Goal: Check status: Check status

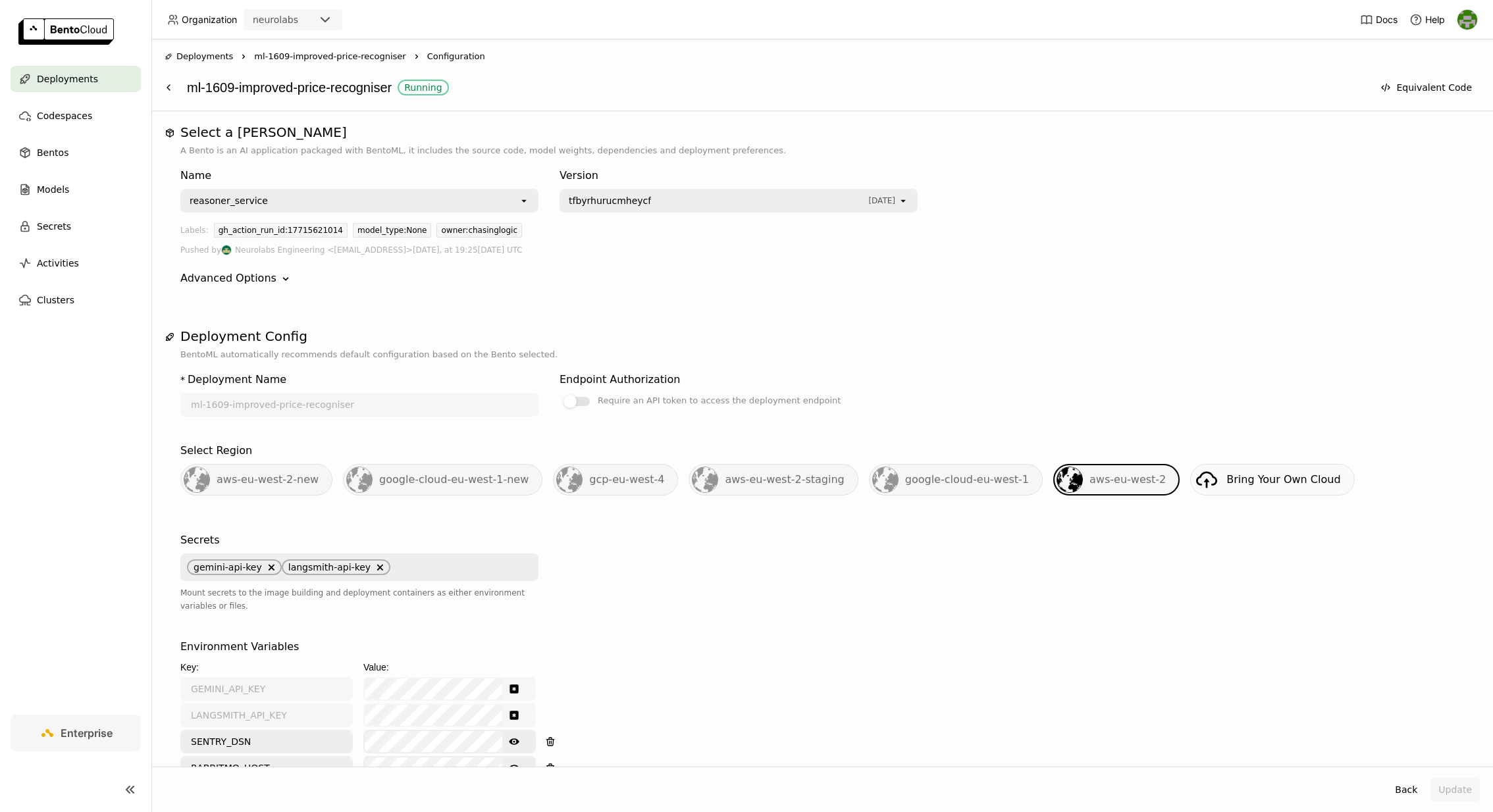
scroll to position [989, 0]
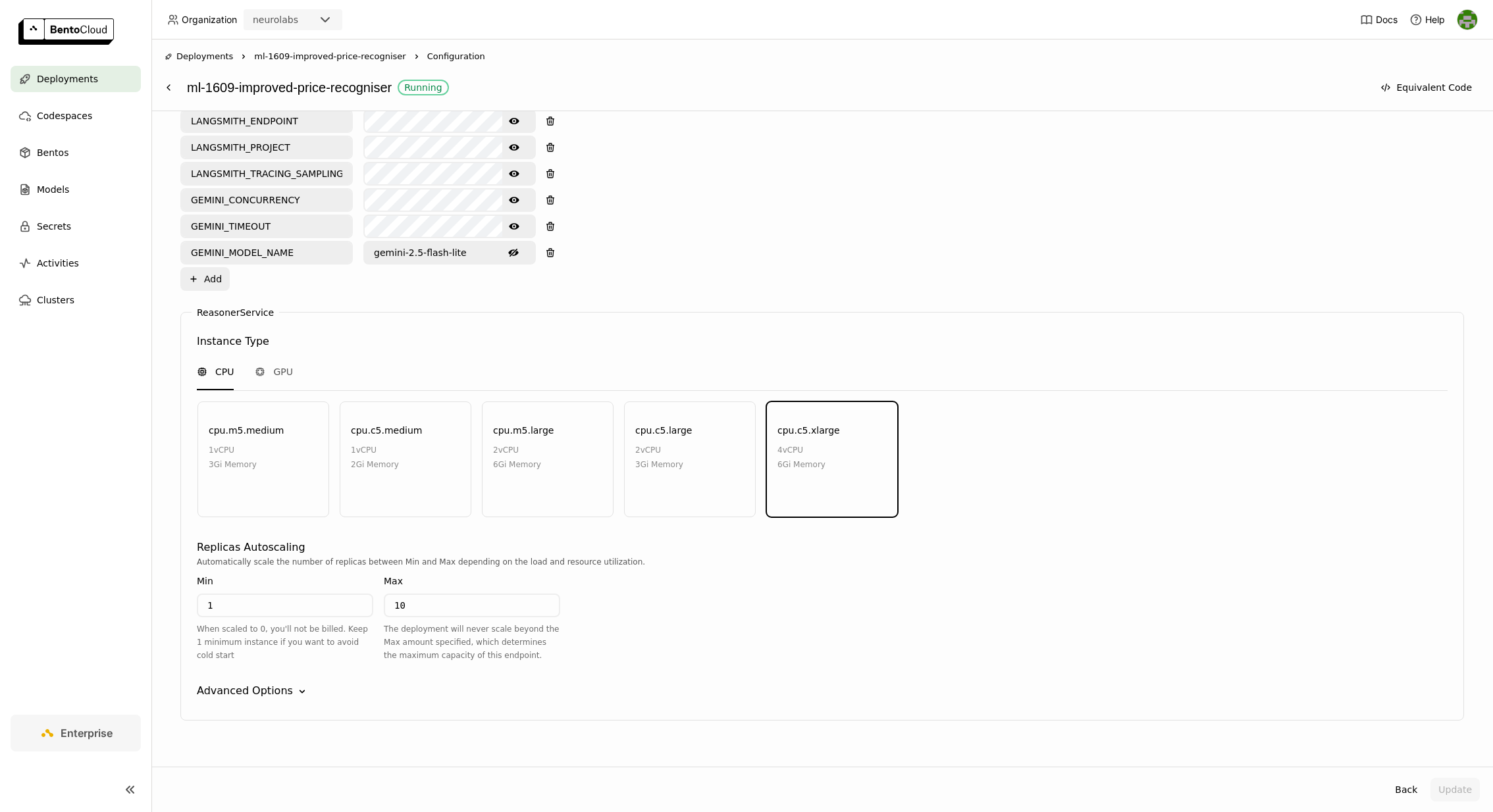
click at [262, 84] on div "ml-1609-improved-price-recogniser Running" at bounding box center [776, 87] width 1179 height 25
click at [214, 53] on span "Deployments" at bounding box center [205, 57] width 57 height 13
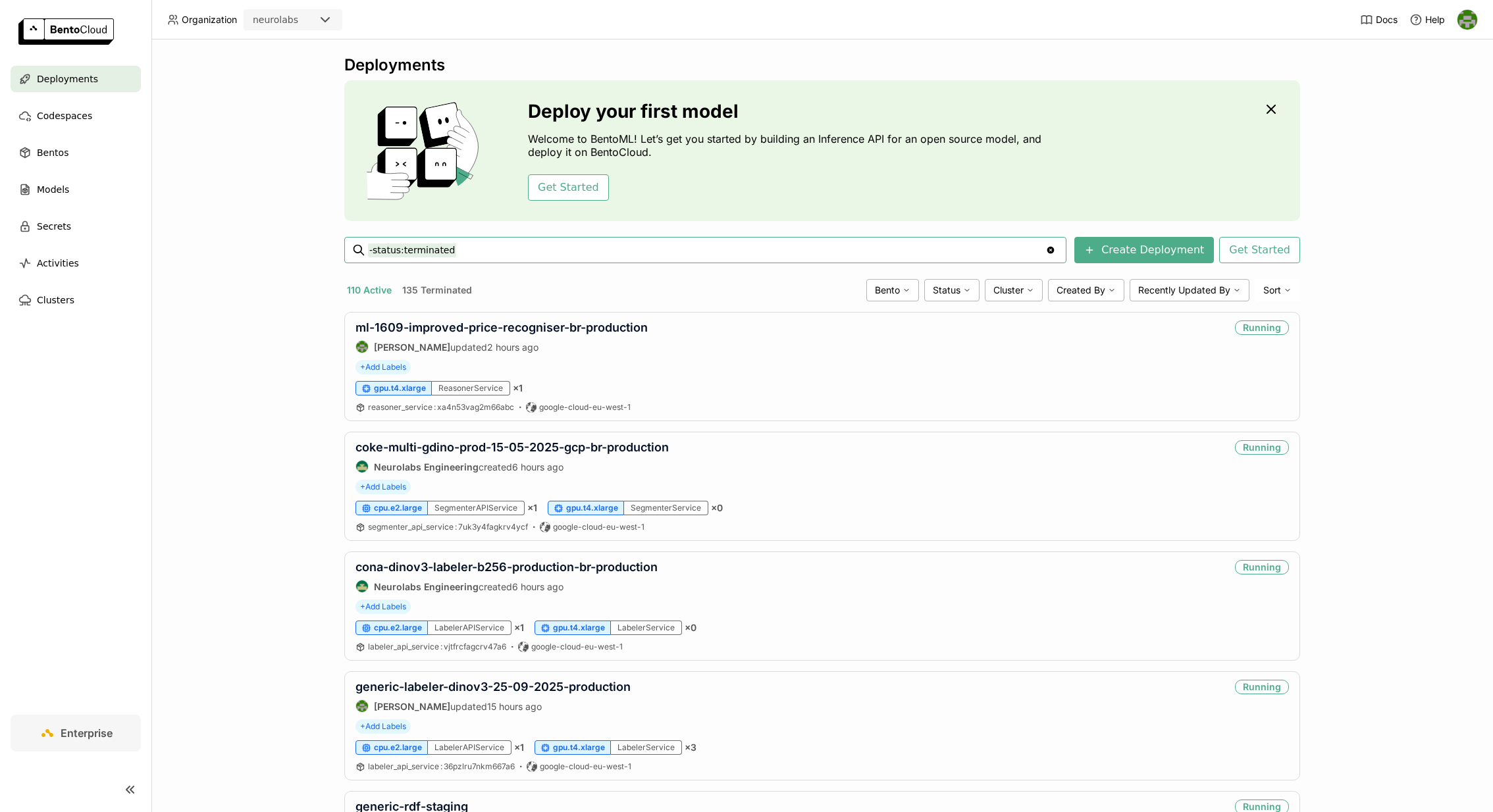
click at [561, 247] on input "-status:terminated" at bounding box center [707, 250] width 678 height 21
click at [219, 434] on div "Deployments Deploy your first model Welcome to BentoML! Let’s get you started b…" at bounding box center [823, 426] width 1342 height 772
click at [495, 248] on input "-status:terminated" at bounding box center [707, 250] width 678 height 21
type input "-status:terminated cona-dino"
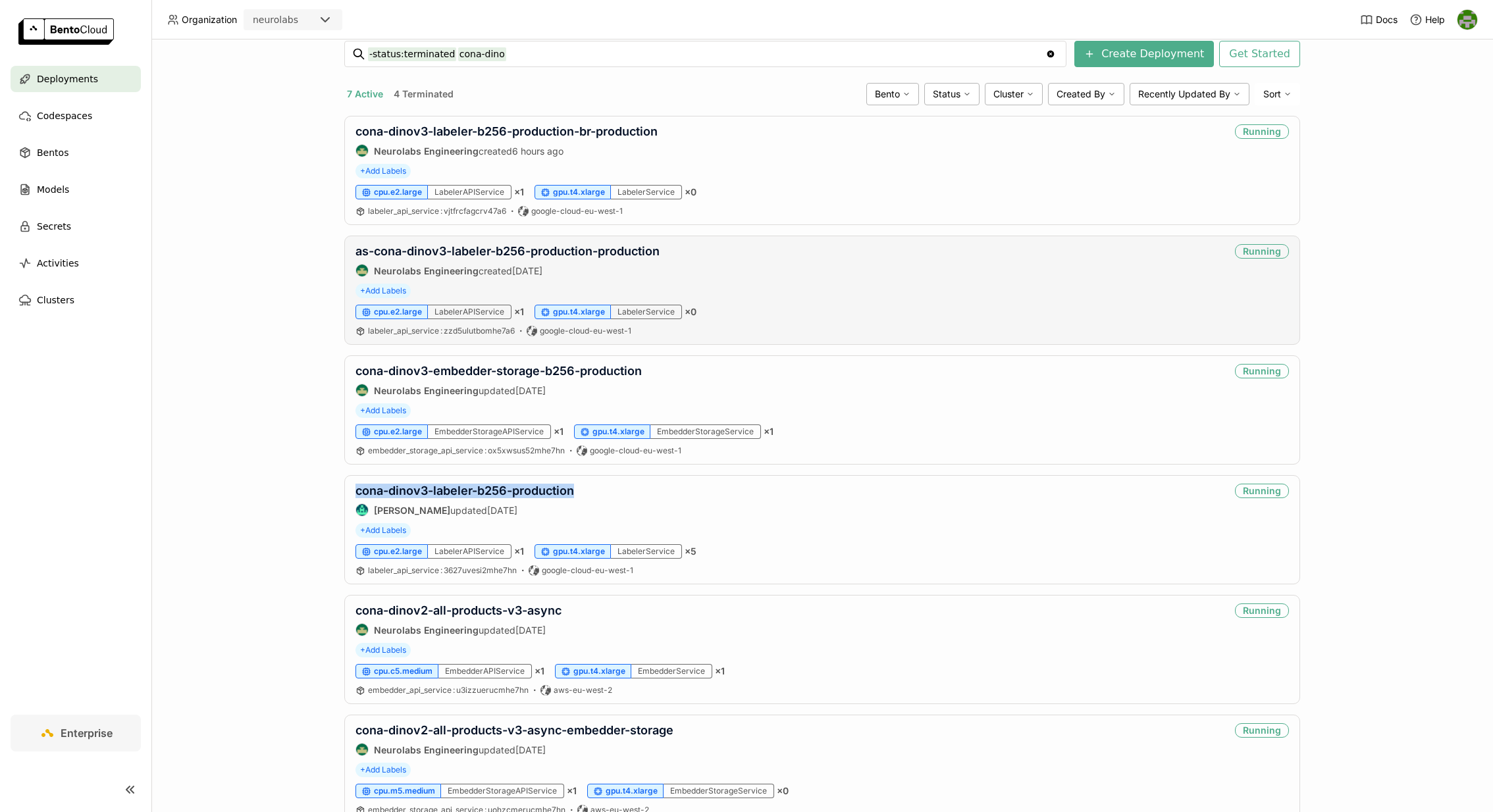
scroll to position [184, 0]
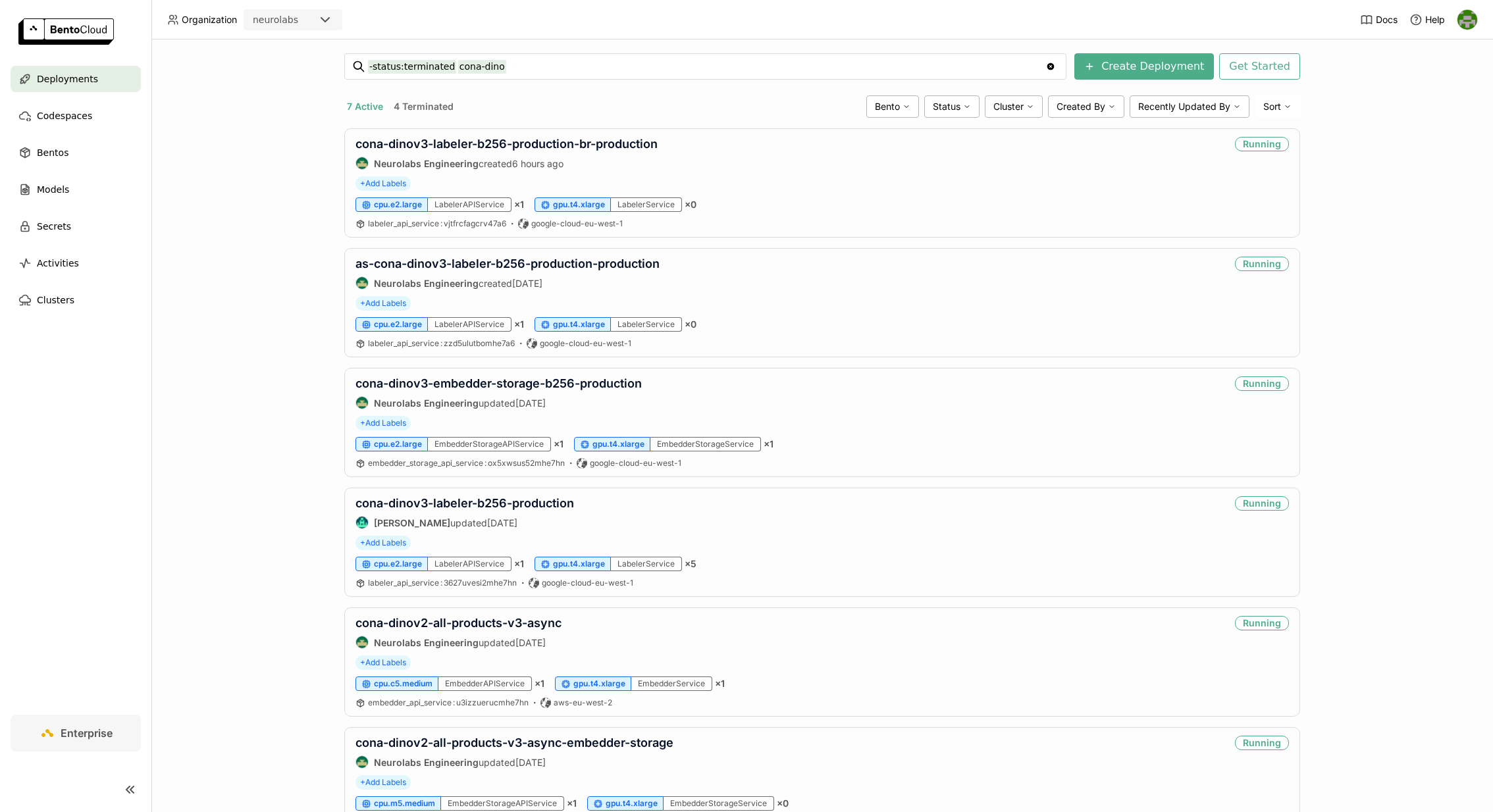
click at [516, 65] on input "-status:terminated cona-dino" at bounding box center [707, 66] width 678 height 21
type input "-status:terminated cona-mu"
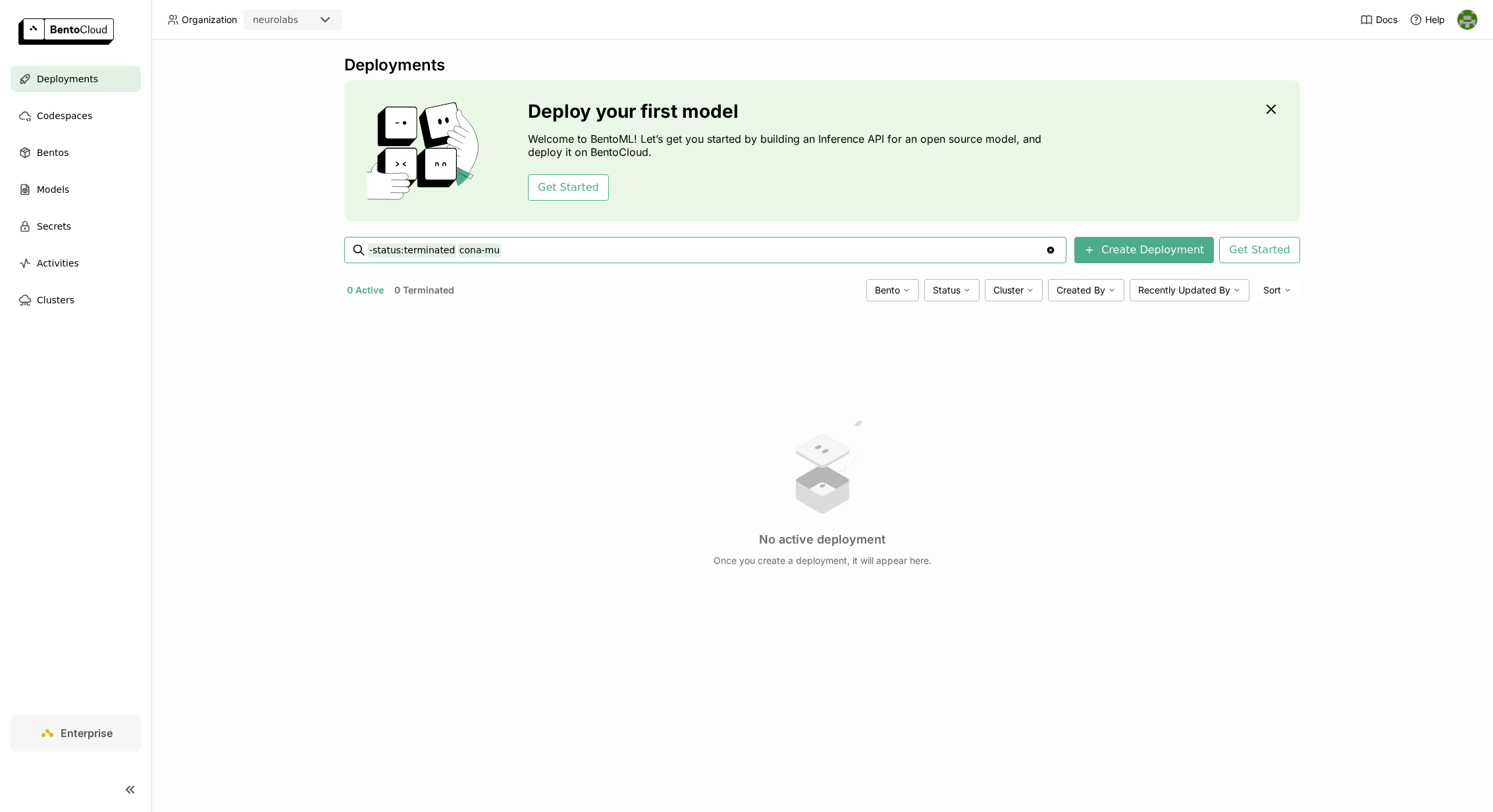
click at [578, 258] on input "-status:terminated cona-mu" at bounding box center [707, 250] width 678 height 21
type input "-status:terminated cona"
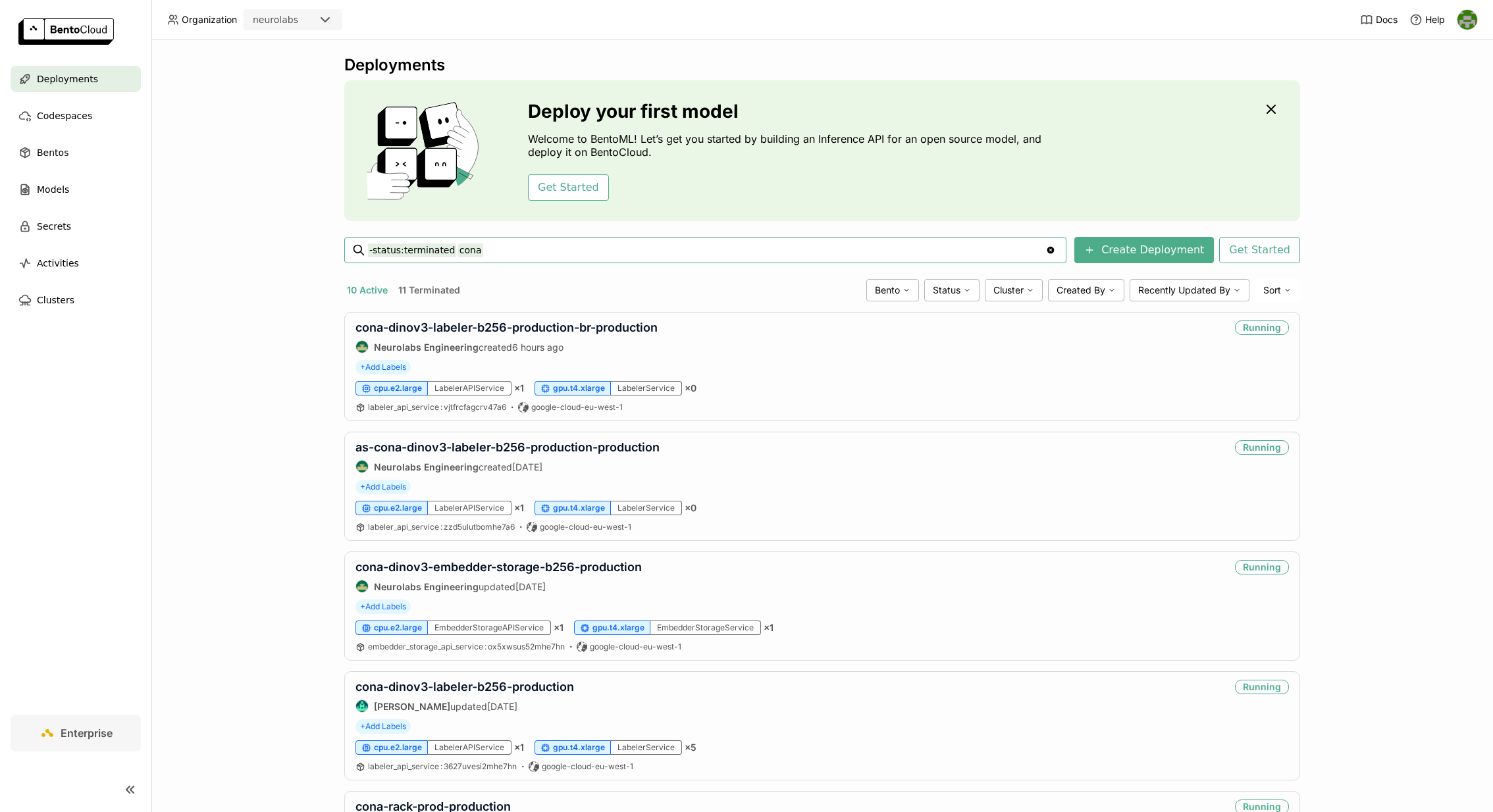
click at [501, 235] on div "Deployments Deploy your first model Welcome to BentoML! Let’s get you started b…" at bounding box center [822, 787] width 956 height 1464
click at [499, 249] on input "-status:terminated cona" at bounding box center [707, 250] width 678 height 21
type input "-status:terminated coke-mul"
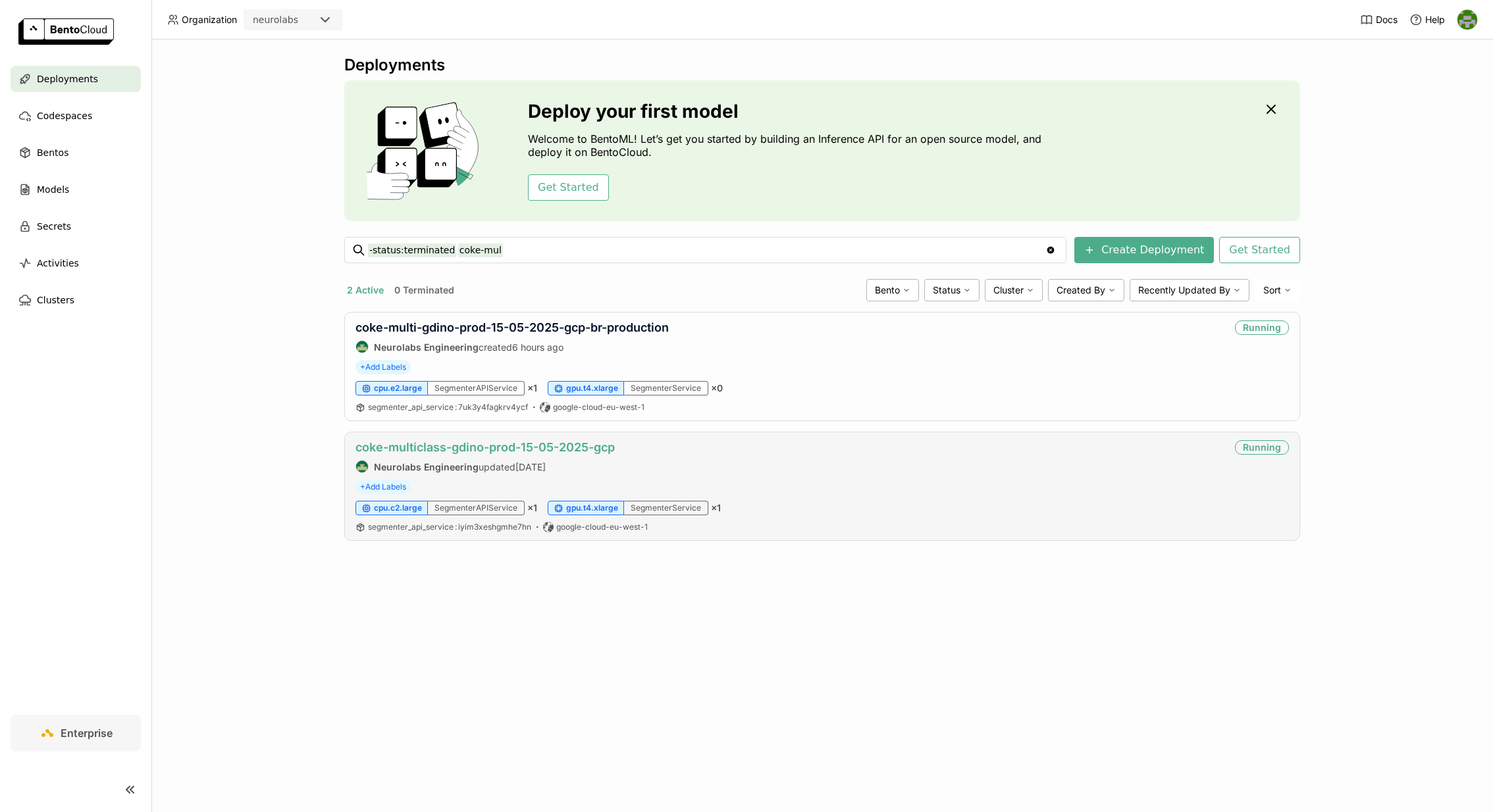
click at [517, 445] on link "coke-multiclass-gdino-prod-15-05-2025-gcp" at bounding box center [485, 447] width 259 height 14
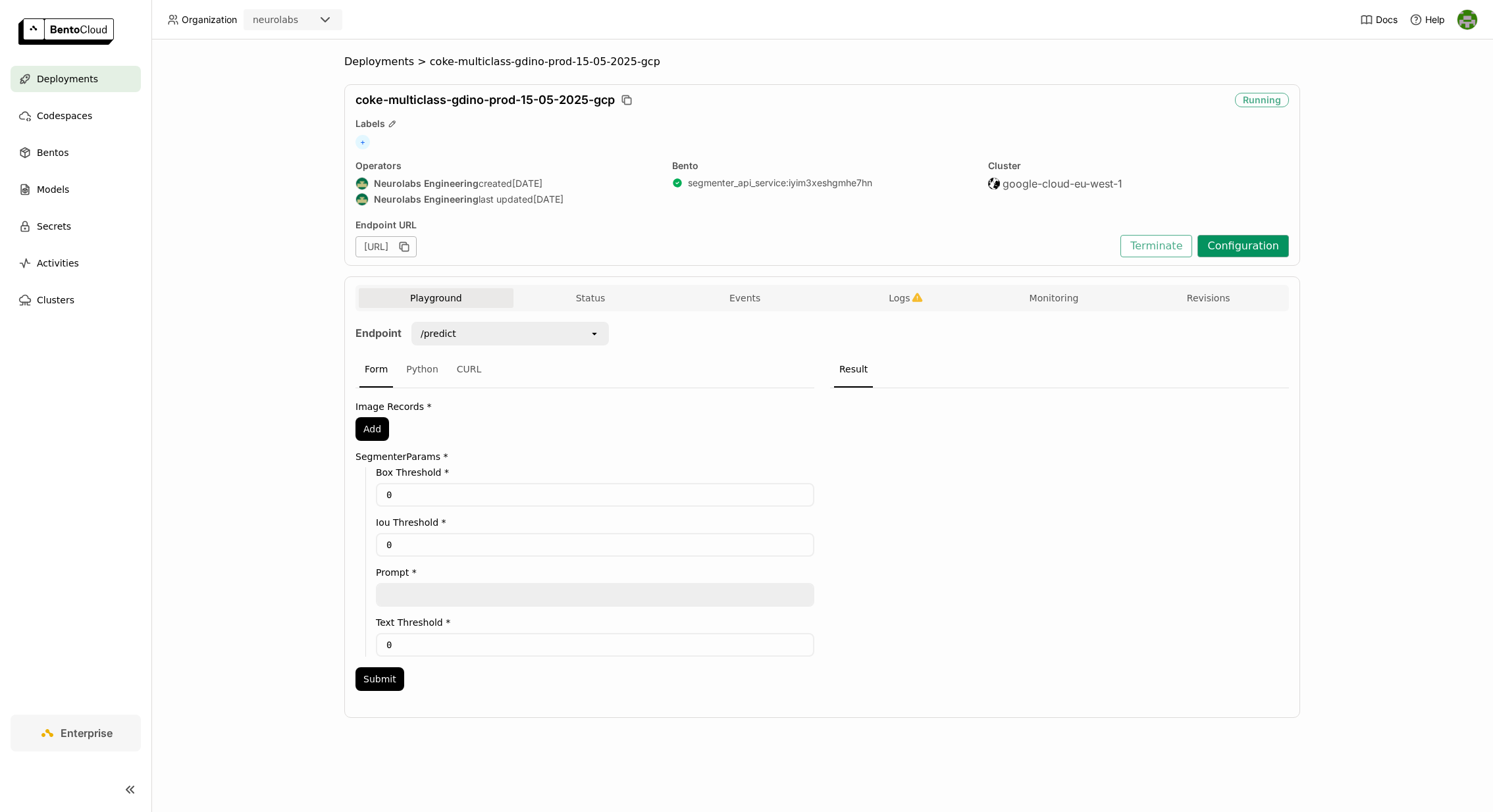
click at [1255, 247] on button "Configuration" at bounding box center [1243, 247] width 91 height 22
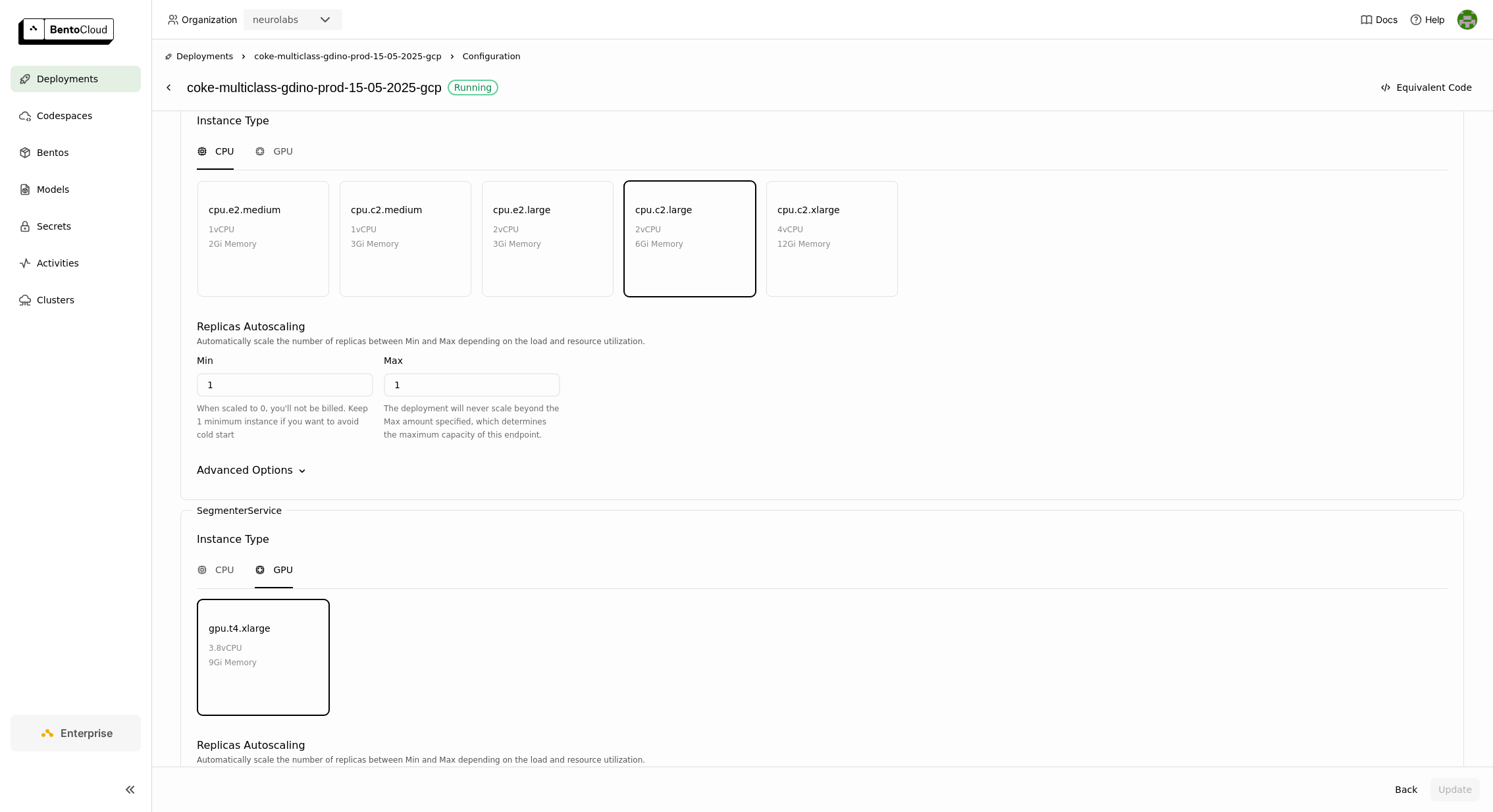
scroll to position [1400, 0]
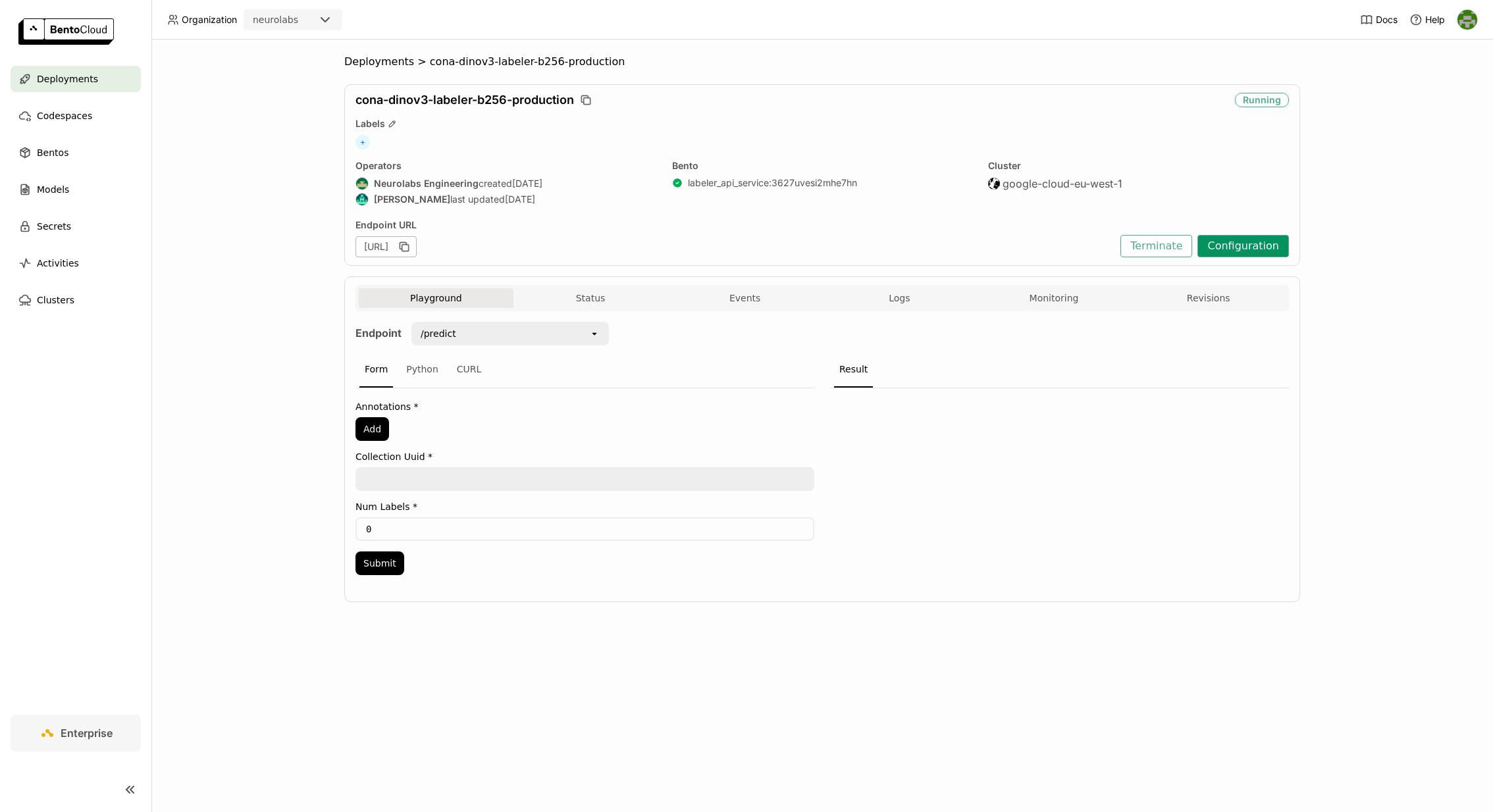
click at [1267, 247] on button "Configuration" at bounding box center [1243, 247] width 91 height 22
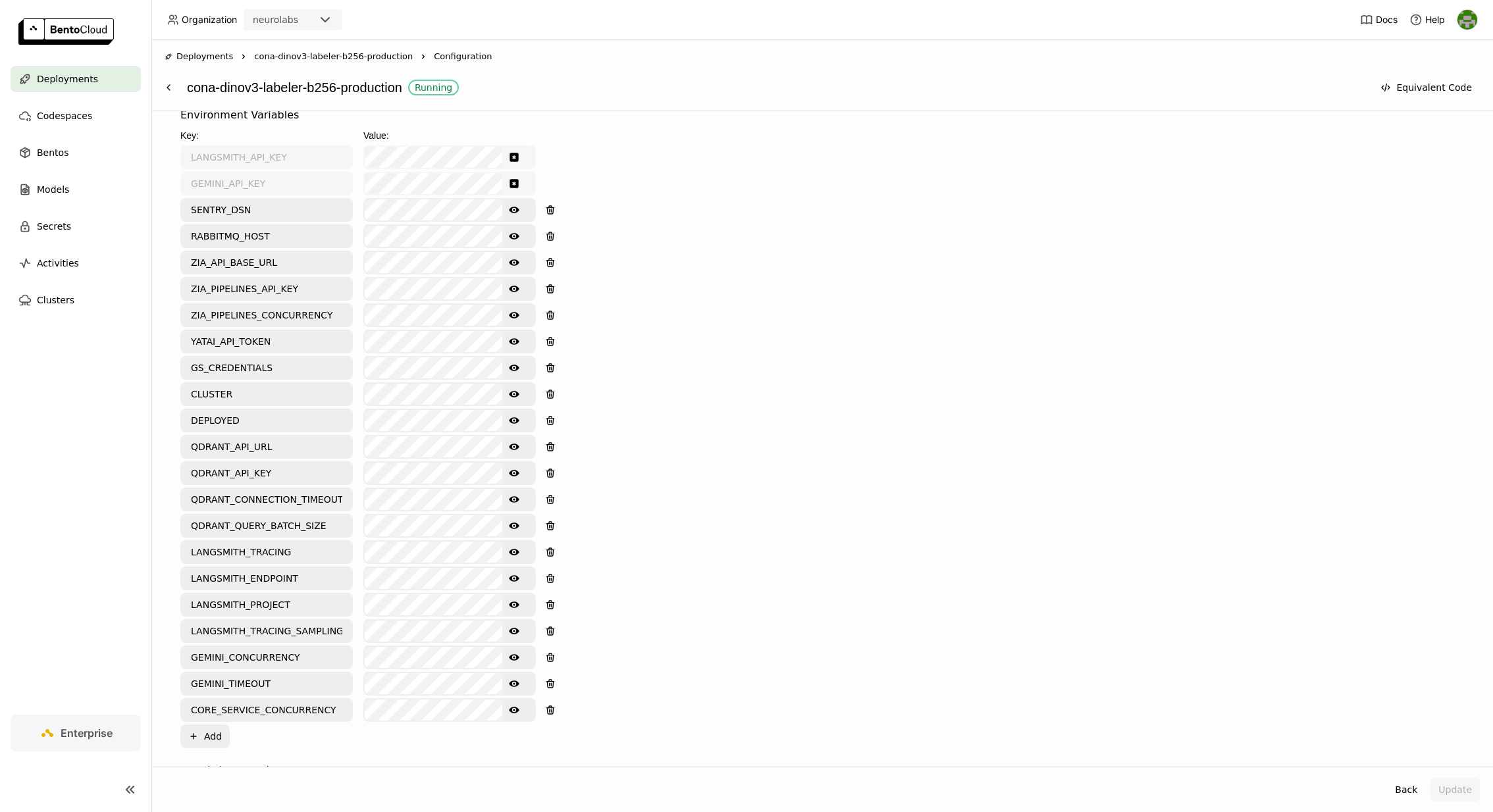
scroll to position [1425, 0]
